Goal: Obtain resource: Download file/media

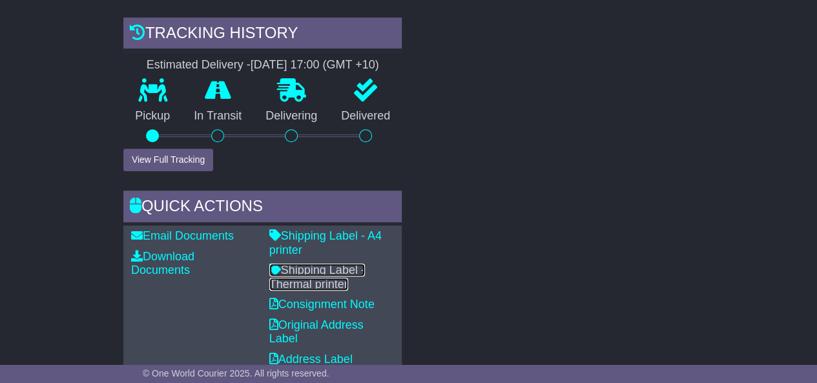
click at [332, 276] on link "Shipping Label - Thermal printer" at bounding box center [317, 276] width 96 height 27
click at [320, 273] on link "Shipping Label - Thermal printer" at bounding box center [317, 276] width 96 height 27
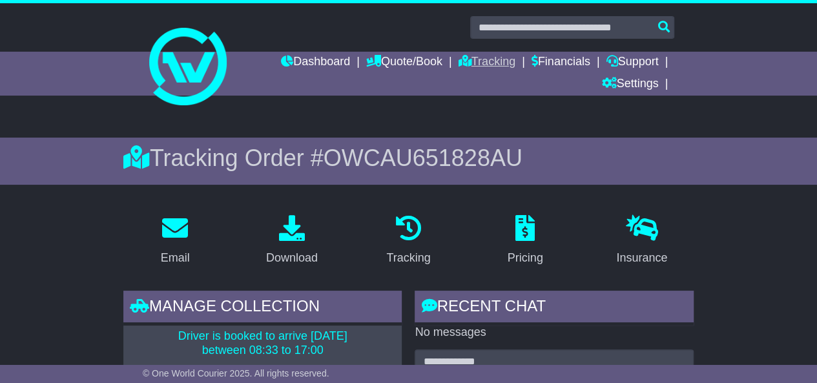
click at [496, 68] on link "Tracking" at bounding box center [486, 63] width 57 height 22
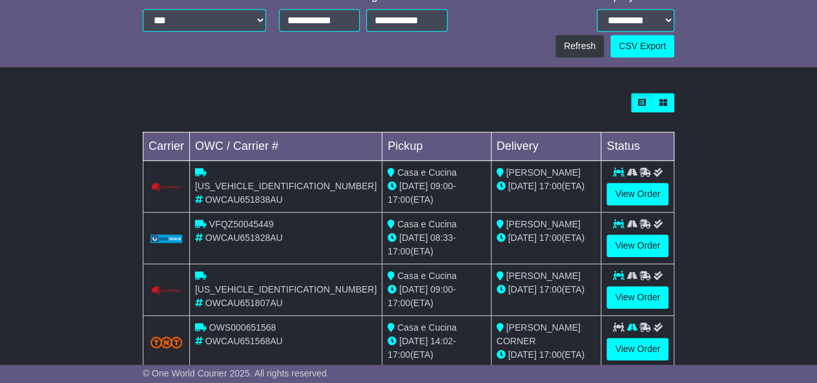
scroll to position [425, 0]
click at [640, 183] on link "View Order" at bounding box center [637, 194] width 62 height 23
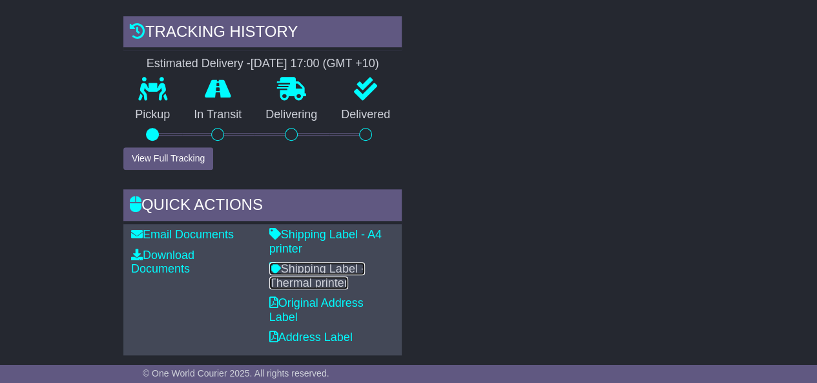
click at [338, 271] on link "Shipping Label - Thermal printer" at bounding box center [317, 275] width 96 height 27
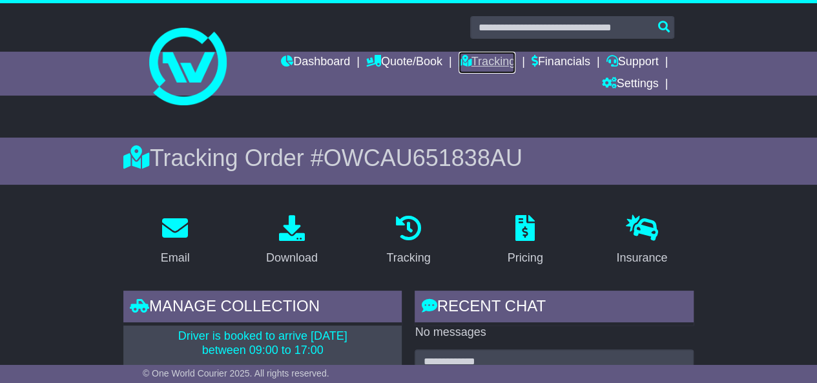
click at [491, 63] on link "Tracking" at bounding box center [486, 63] width 57 height 22
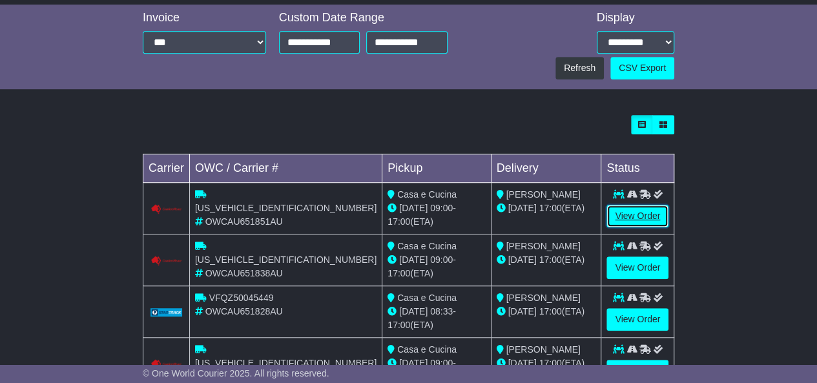
click at [649, 205] on link "View Order" at bounding box center [637, 216] width 62 height 23
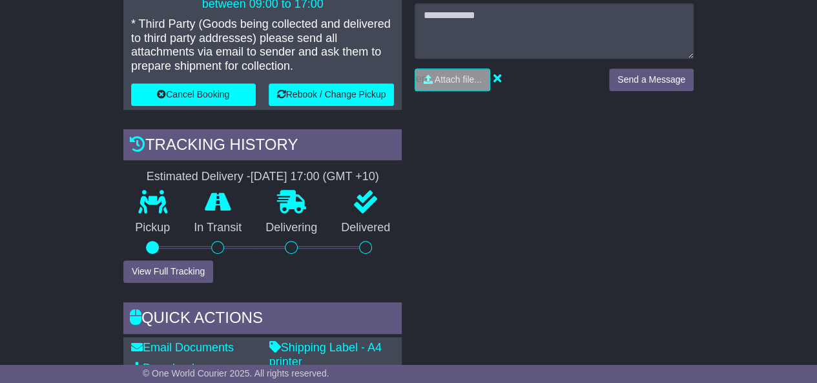
scroll to position [378, 0]
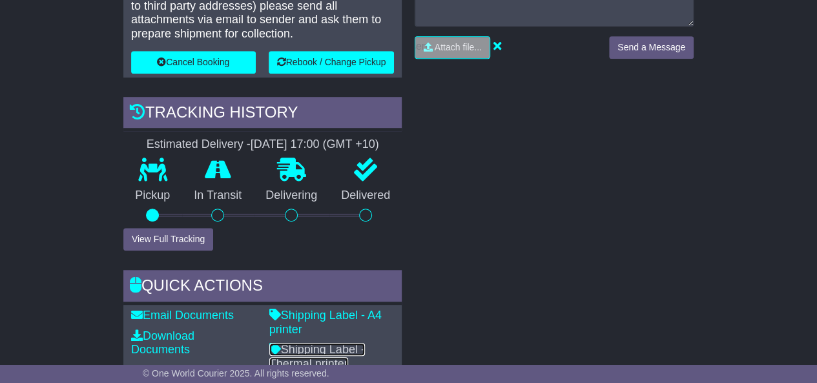
click at [319, 356] on link "Shipping Label - Thermal printer" at bounding box center [317, 356] width 96 height 27
